Goal: Navigation & Orientation: Find specific page/section

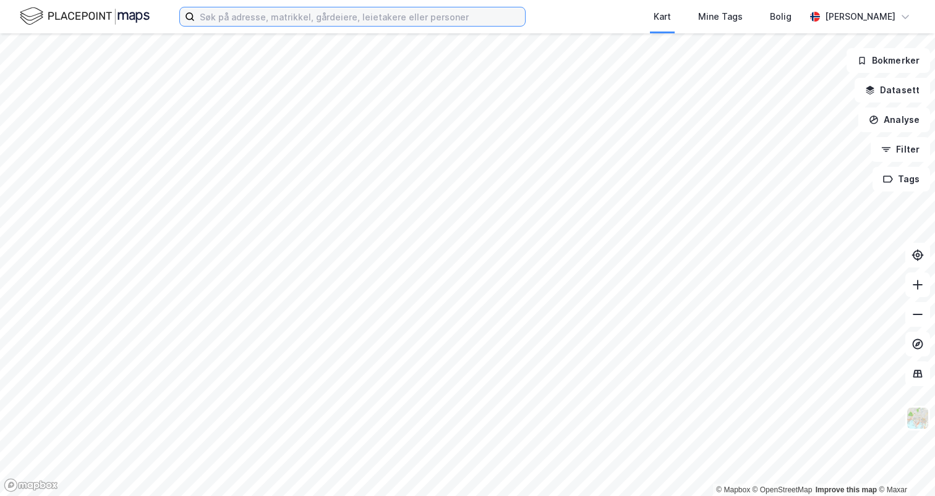
click at [238, 18] on input at bounding box center [360, 16] width 330 height 19
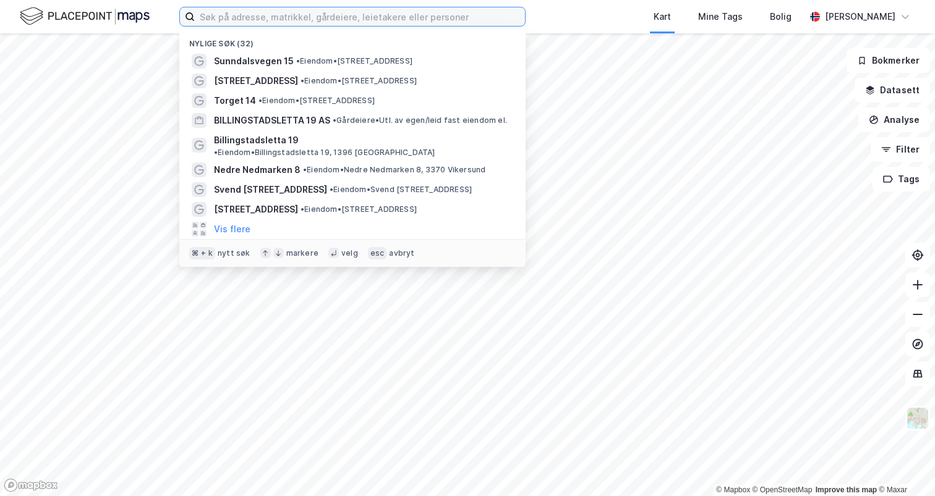
paste input "Hukelivegen 1001"
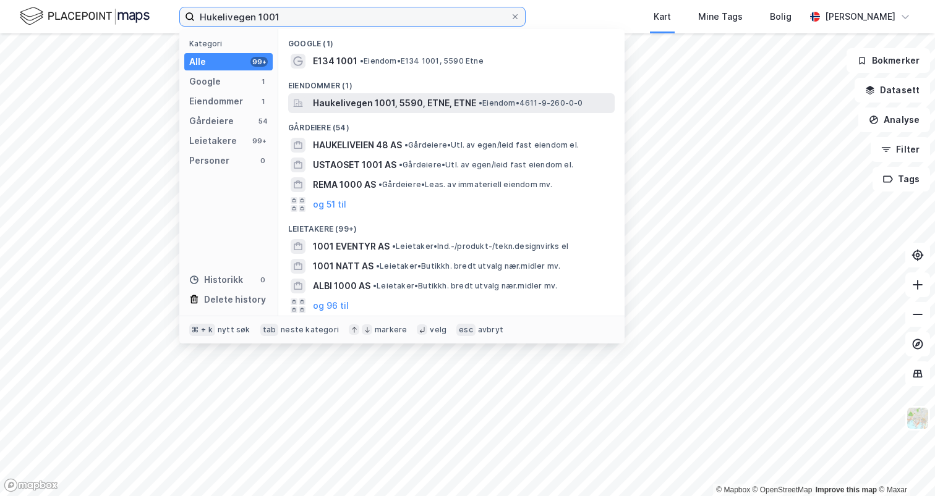
type input "Hukelivegen 1001"
click at [331, 98] on span "Haukelivegen 1001, 5590, ETNE, ETNE" at bounding box center [394, 103] width 163 height 15
